Goal: Find specific page/section: Find specific page/section

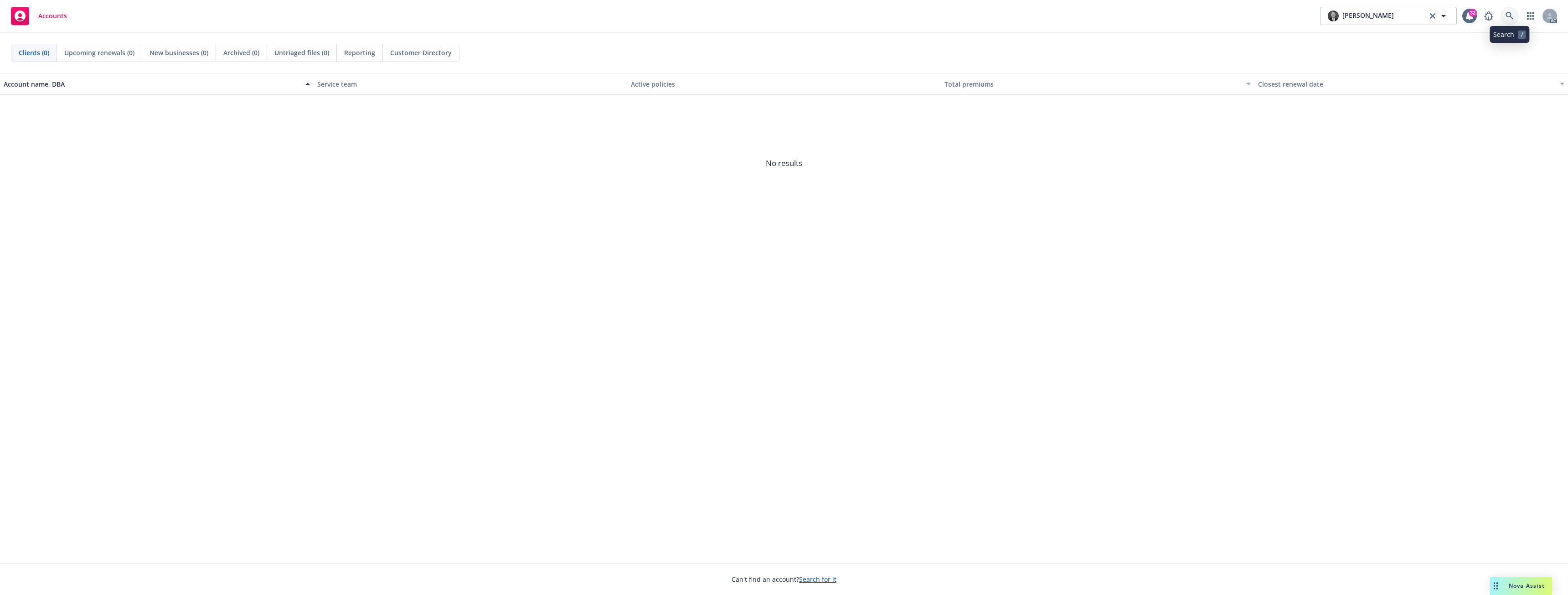
click at [1508, 13] on icon at bounding box center [1509, 16] width 8 height 8
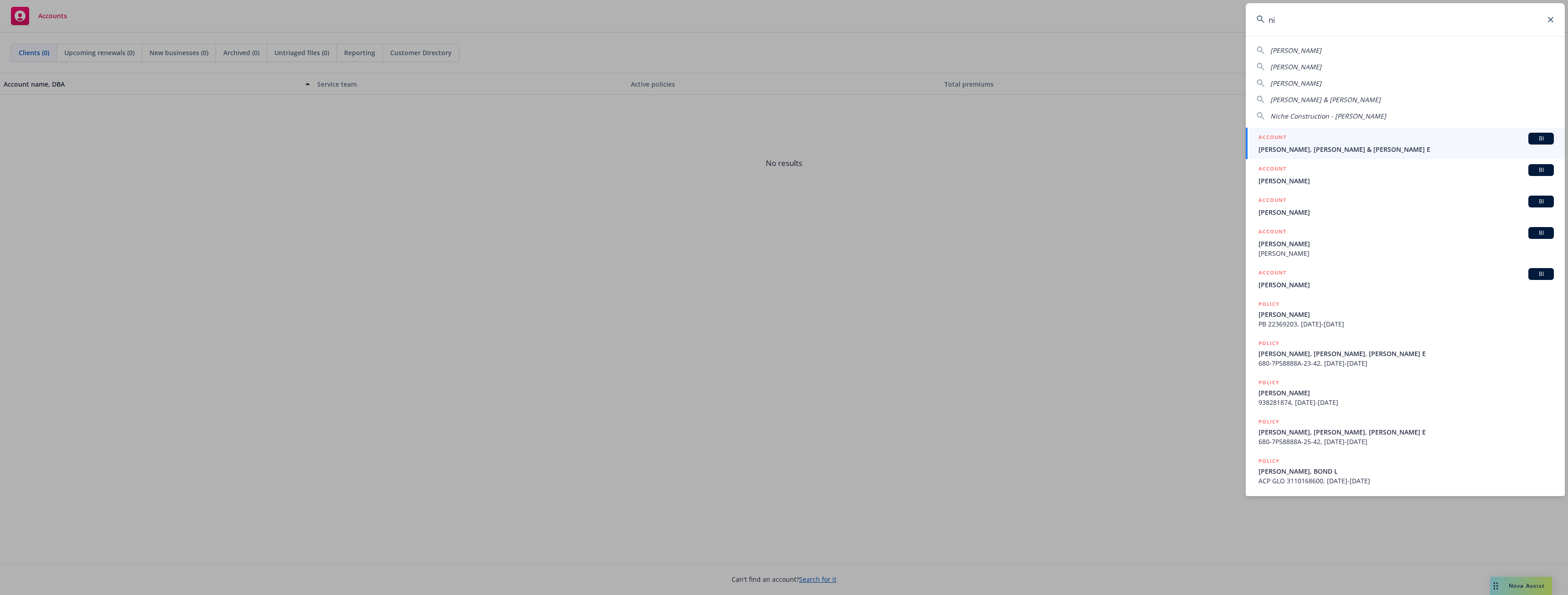
type input "n"
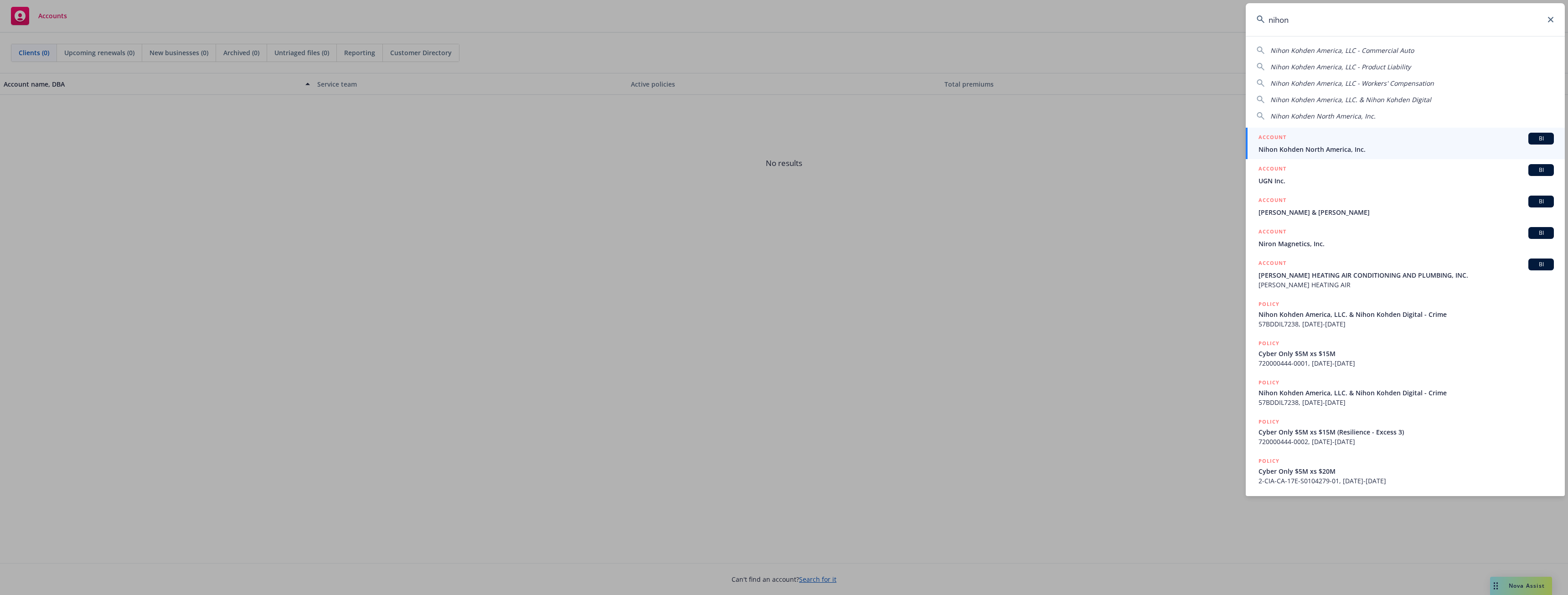
type input "nihon"
click at [1333, 144] on div "ACCOUNT BI" at bounding box center [1407, 139] width 296 height 12
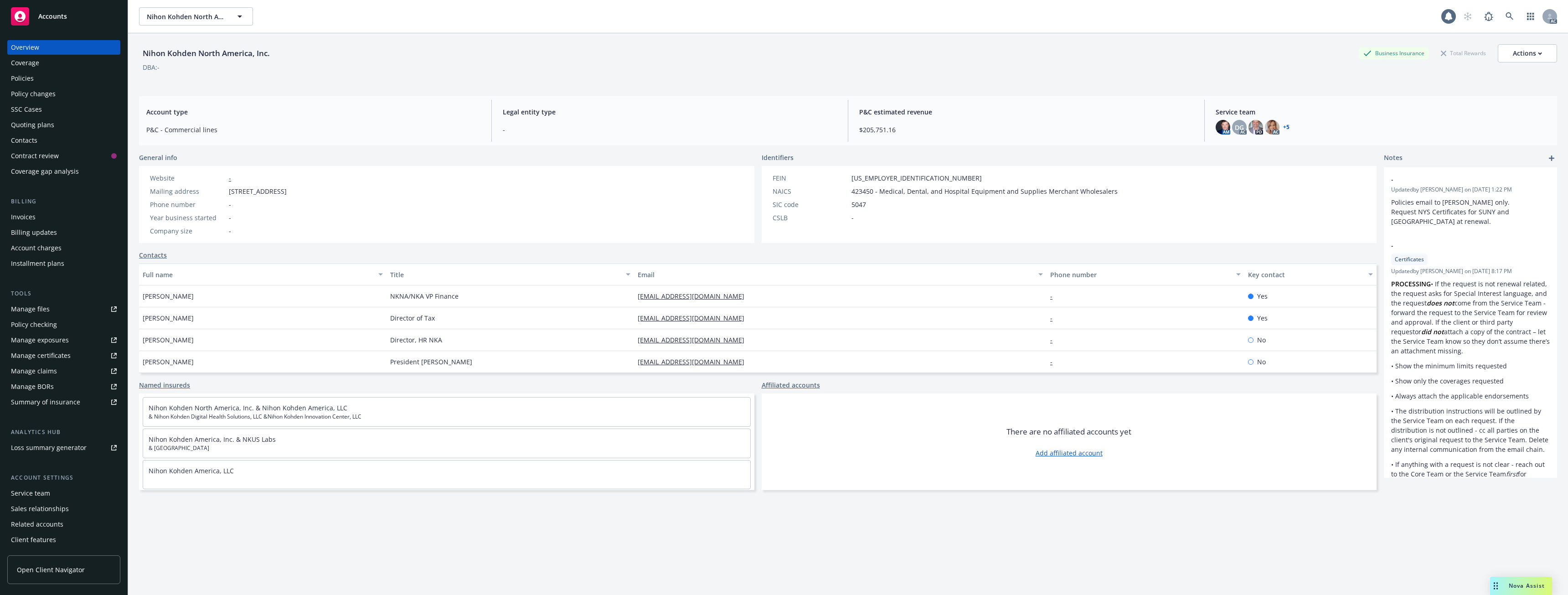
click at [48, 81] on div "Policies" at bounding box center [64, 78] width 105 height 14
